Goal: Register for event/course

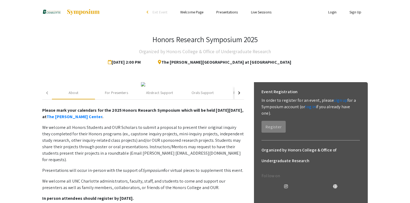
click at [194, 10] on link "Welcome Page" at bounding box center [191, 12] width 23 height 5
click at [220, 12] on link "Presentations" at bounding box center [227, 12] width 22 height 5
click at [221, 13] on link "Presentations" at bounding box center [227, 12] width 22 height 5
click at [107, 55] on div "Honors Research Symposium 2025 Organized by Honors College & Office of Undergra…" at bounding box center [204, 51] width 325 height 33
click at [334, 103] on link "sign up" at bounding box center [340, 101] width 13 height 6
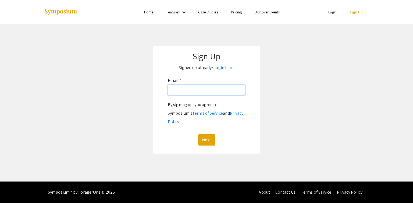
click at [203, 92] on input "Email: *" at bounding box center [206, 90] width 77 height 10
type input "[EMAIL_ADDRESS][DOMAIN_NAME]"
click at [198, 134] on button "Next" at bounding box center [206, 139] width 17 height 11
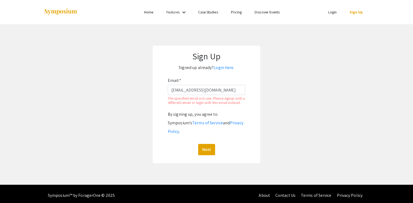
click at [102, 97] on app-signup "Sign Up Signed up already? Login here. Email: * adahl3@charlotte.edu The specif…" at bounding box center [206, 105] width 413 height 118
click at [336, 13] on link "Login" at bounding box center [332, 12] width 9 height 5
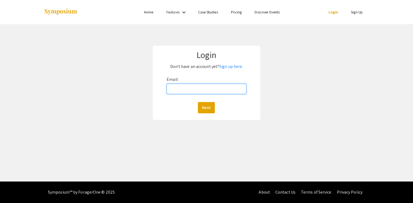
click at [206, 85] on input "Email:" at bounding box center [206, 89] width 79 height 10
type input "[EMAIL_ADDRESS][DOMAIN_NAME]"
click at [198, 102] on button "Next" at bounding box center [206, 107] width 17 height 11
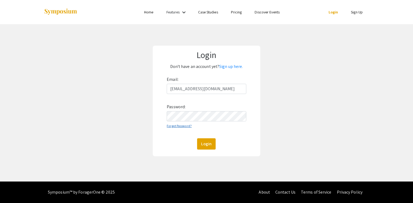
click at [182, 126] on link "Forgot Password?" at bounding box center [179, 126] width 25 height 4
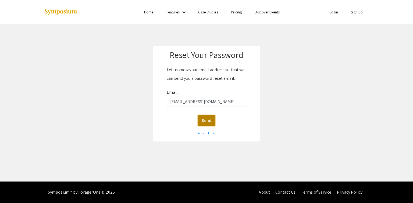
click at [209, 122] on button "Send" at bounding box center [207, 120] width 18 height 11
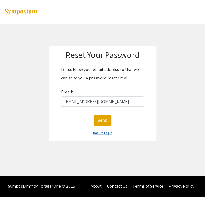
click at [101, 131] on link "Back to Login" at bounding box center [102, 133] width 19 height 4
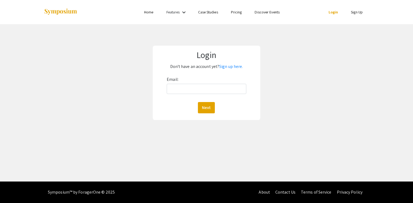
click at [190, 96] on div "Email: Next" at bounding box center [206, 94] width 79 height 38
click at [190, 93] on input "Email:" at bounding box center [206, 89] width 79 height 10
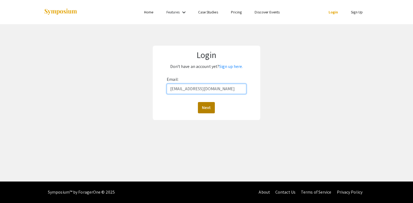
type input "[EMAIL_ADDRESS][DOMAIN_NAME]"
click at [210, 109] on button "Next" at bounding box center [206, 107] width 17 height 11
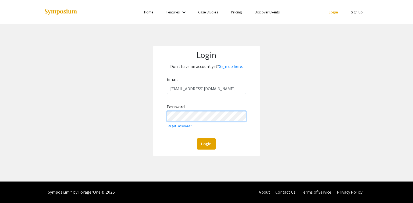
click at [197, 139] on button "Login" at bounding box center [206, 144] width 19 height 11
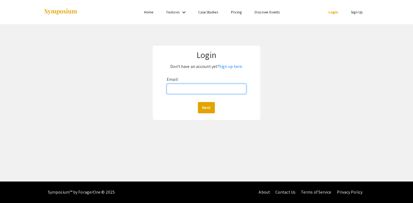
click at [202, 88] on input "Email:" at bounding box center [206, 89] width 79 height 10
type input "[EMAIL_ADDRESS][DOMAIN_NAME]"
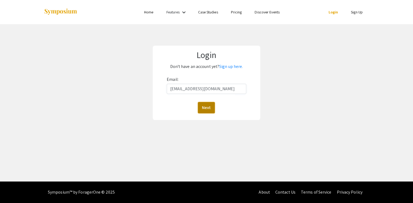
click at [208, 106] on button "Next" at bounding box center [206, 107] width 17 height 11
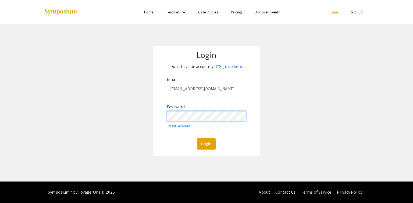
click at [197, 139] on button "Login" at bounding box center [206, 144] width 19 height 11
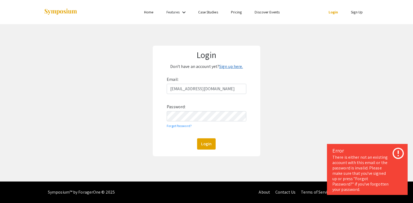
click at [239, 67] on link "Sign up here." at bounding box center [231, 67] width 24 height 6
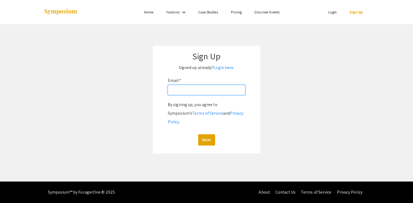
click at [211, 90] on input "Email: *" at bounding box center [206, 90] width 77 height 10
type input "[EMAIL_ADDRESS][DOMAIN_NAME]"
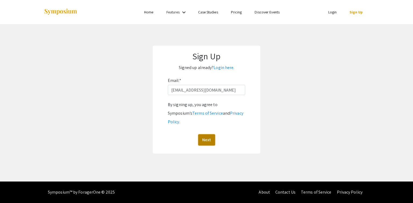
click at [212, 134] on button "Next" at bounding box center [206, 139] width 17 height 11
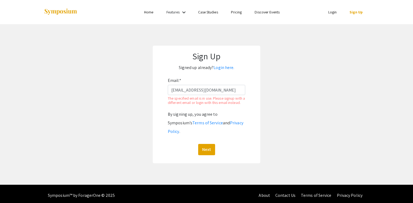
click at [335, 13] on link "Login" at bounding box center [332, 12] width 9 height 5
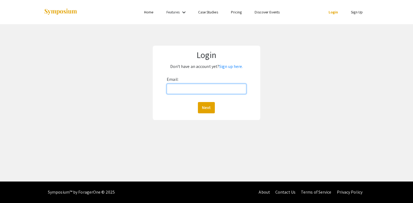
click at [230, 87] on input "Email:" at bounding box center [206, 89] width 79 height 10
type input "[EMAIL_ADDRESS][DOMAIN_NAME]"
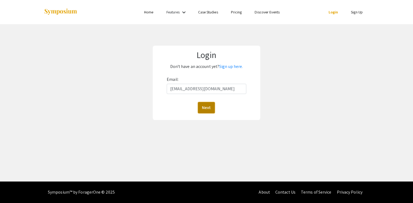
click at [210, 112] on button "Next" at bounding box center [206, 107] width 17 height 11
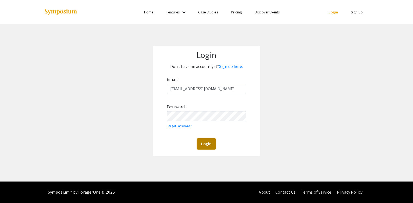
click at [207, 146] on button "Login" at bounding box center [206, 144] width 19 height 11
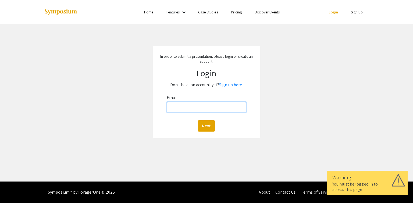
click at [209, 104] on input "Email:" at bounding box center [206, 107] width 79 height 10
type input "[EMAIL_ADDRESS][DOMAIN_NAME]"
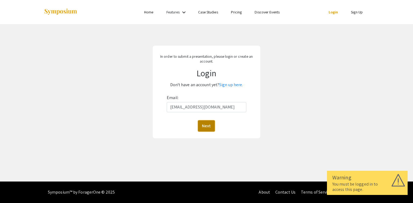
click at [210, 124] on button "Next" at bounding box center [206, 126] width 17 height 11
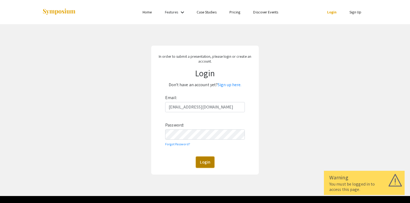
click at [204, 160] on button "Login" at bounding box center [205, 162] width 19 height 11
